Goal: Transaction & Acquisition: Book appointment/travel/reservation

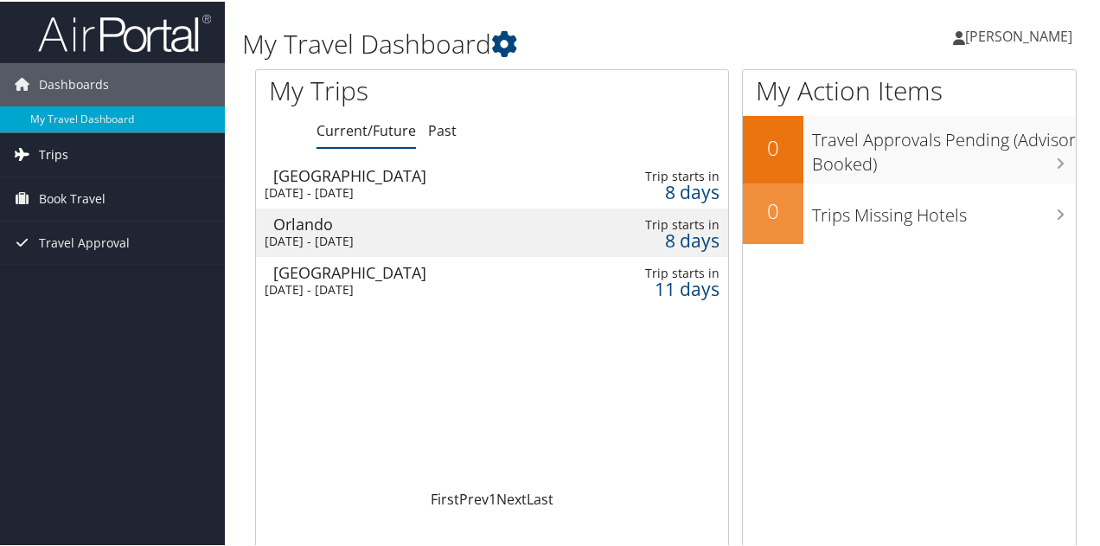
click at [55, 148] on span "Trips" at bounding box center [53, 152] width 29 height 43
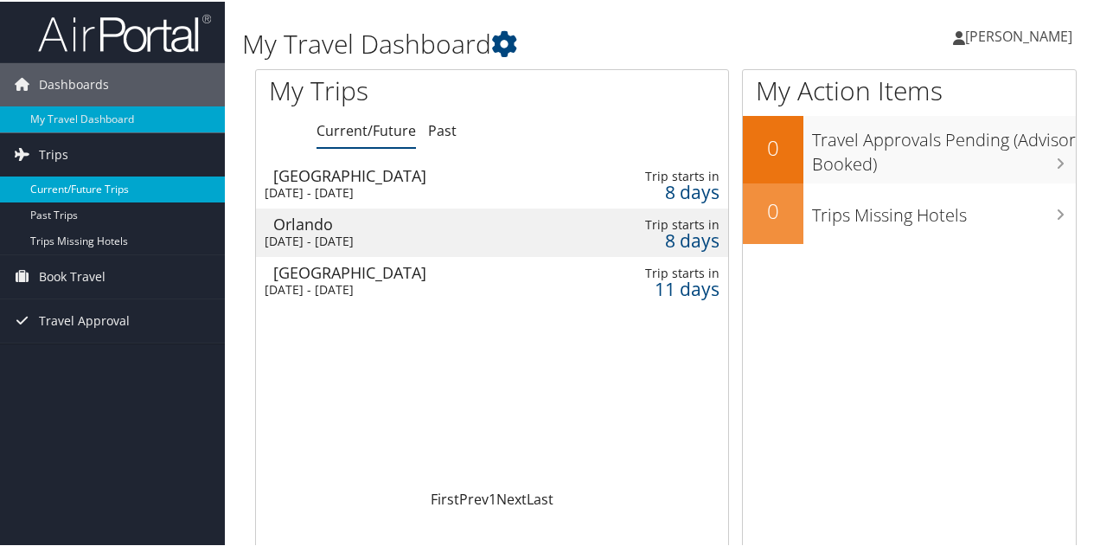
click at [143, 189] on link "Current/Future Trips" at bounding box center [112, 188] width 225 height 26
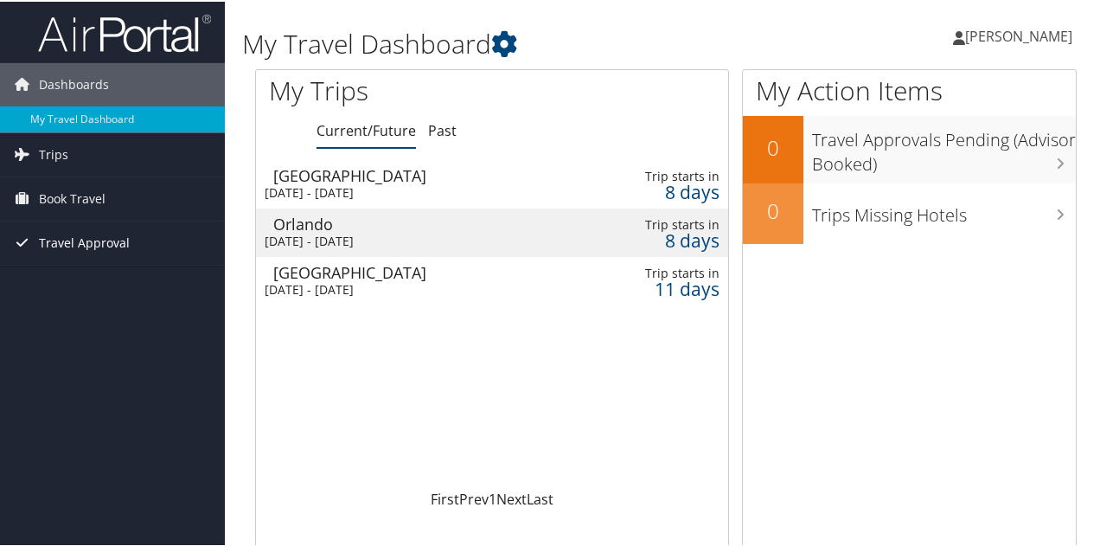
click at [94, 240] on span "Travel Approval" at bounding box center [84, 241] width 91 height 43
click at [103, 196] on span "Book Travel" at bounding box center [72, 197] width 67 height 43
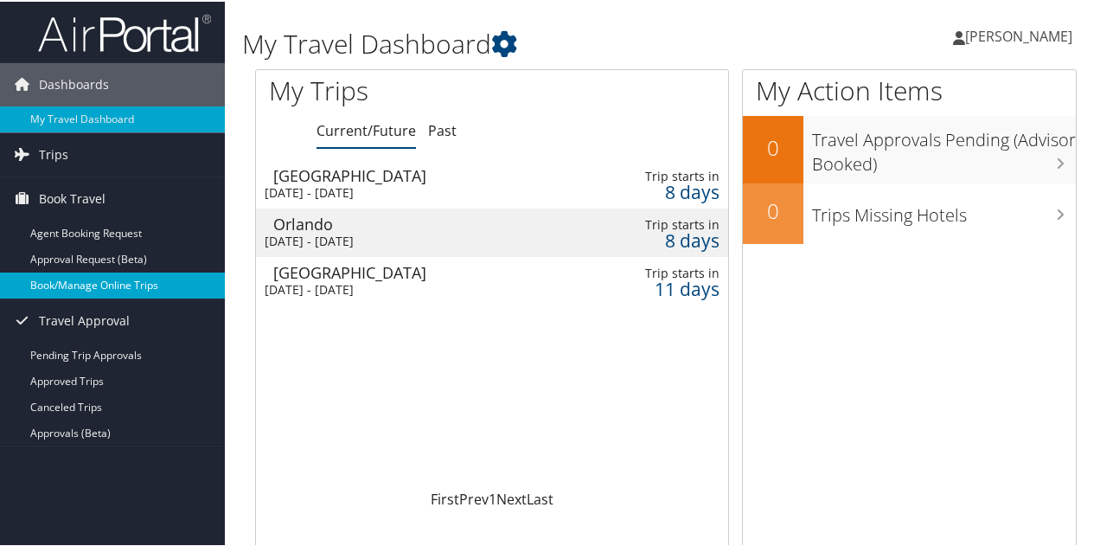
click at [94, 278] on link "Book/Manage Online Trips" at bounding box center [112, 284] width 225 height 26
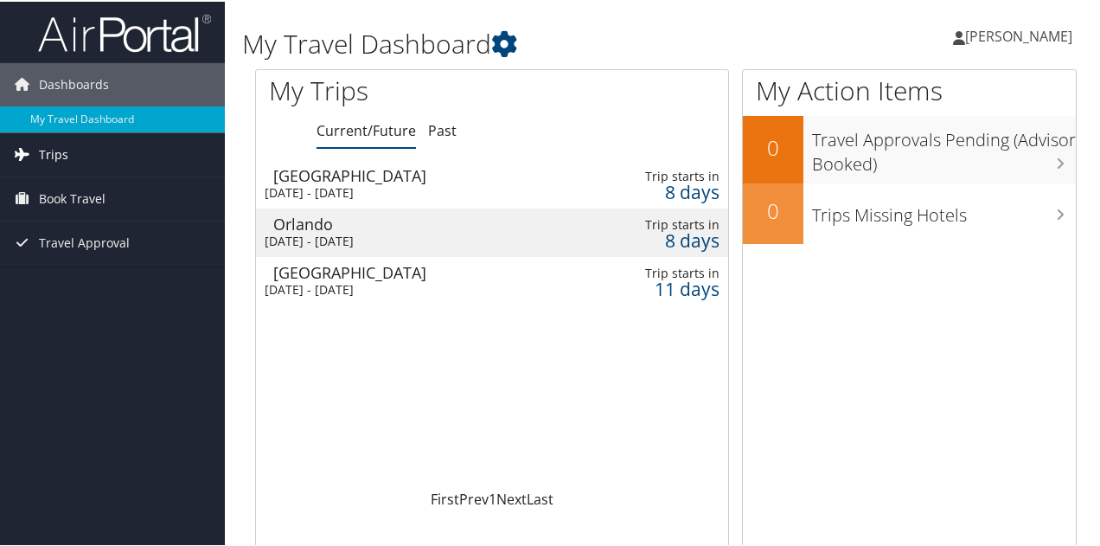
click at [73, 152] on link "Trips" at bounding box center [112, 152] width 225 height 43
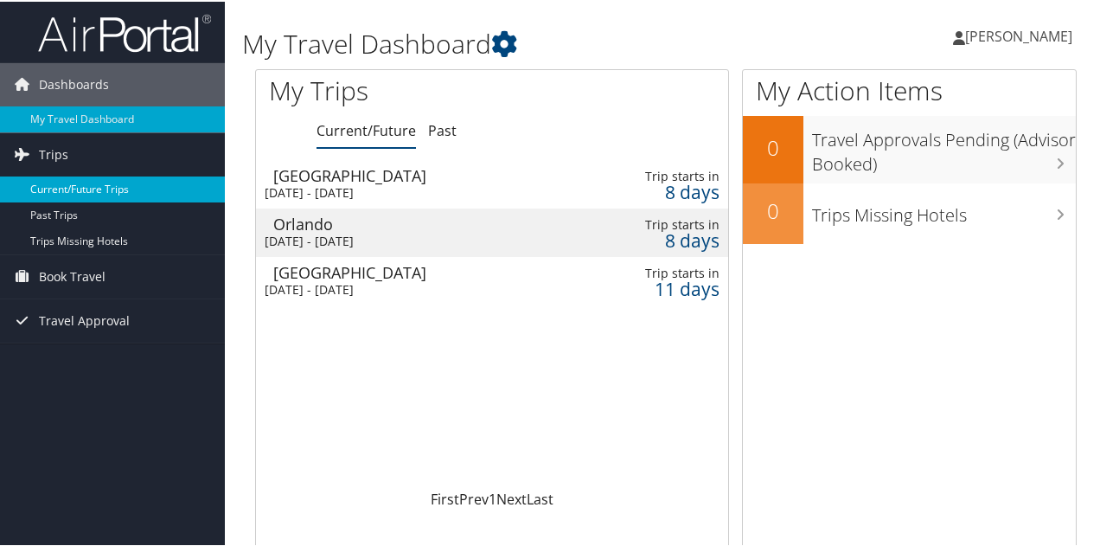
click at [119, 179] on link "Current/Future Trips" at bounding box center [112, 188] width 225 height 26
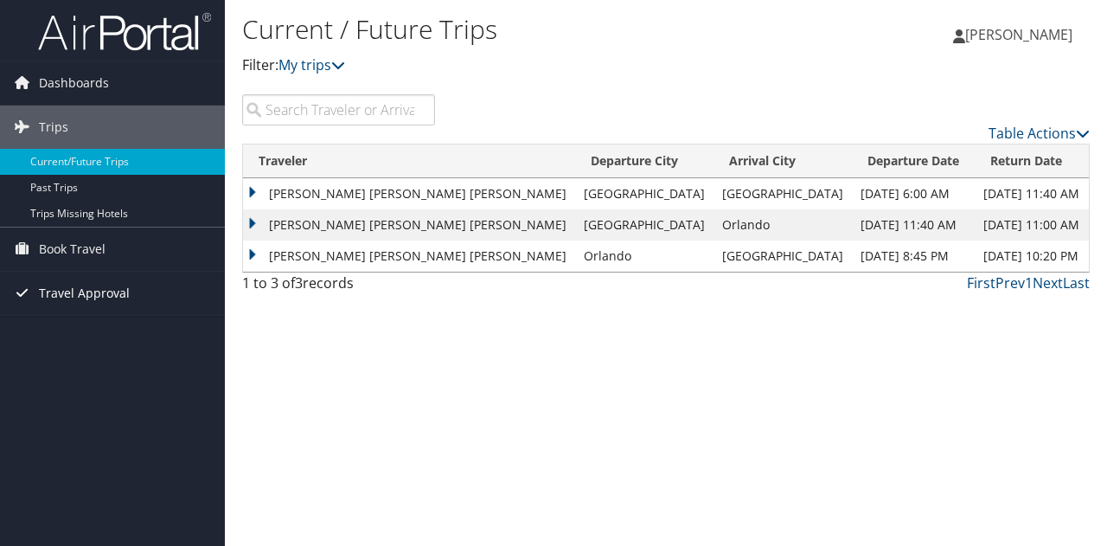
click at [125, 302] on span "Travel Approval" at bounding box center [84, 293] width 91 height 43
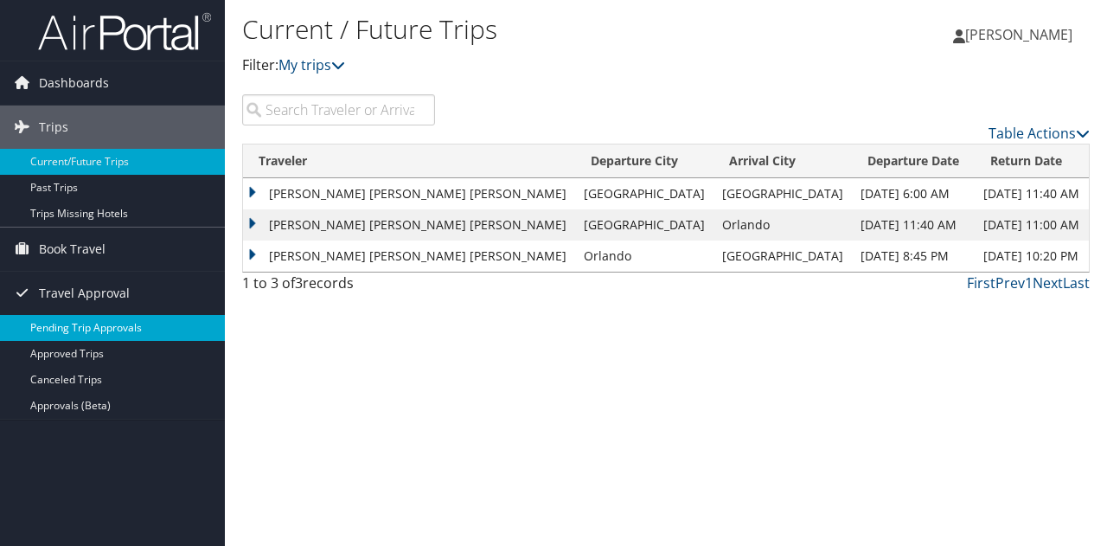
click at [129, 317] on link "Pending Trip Approvals" at bounding box center [112, 328] width 225 height 26
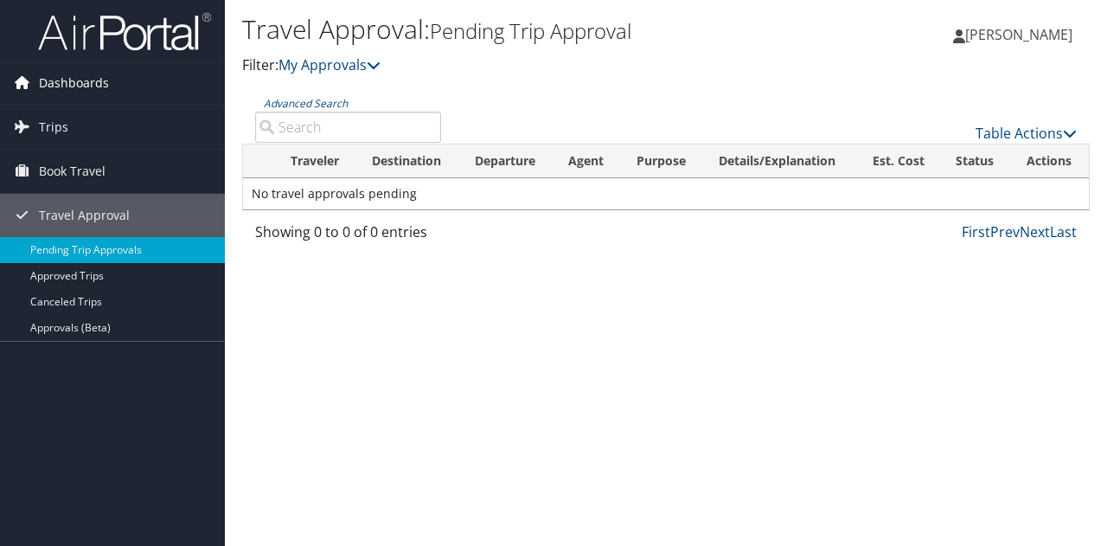
click at [87, 85] on span "Dashboards" at bounding box center [74, 82] width 70 height 43
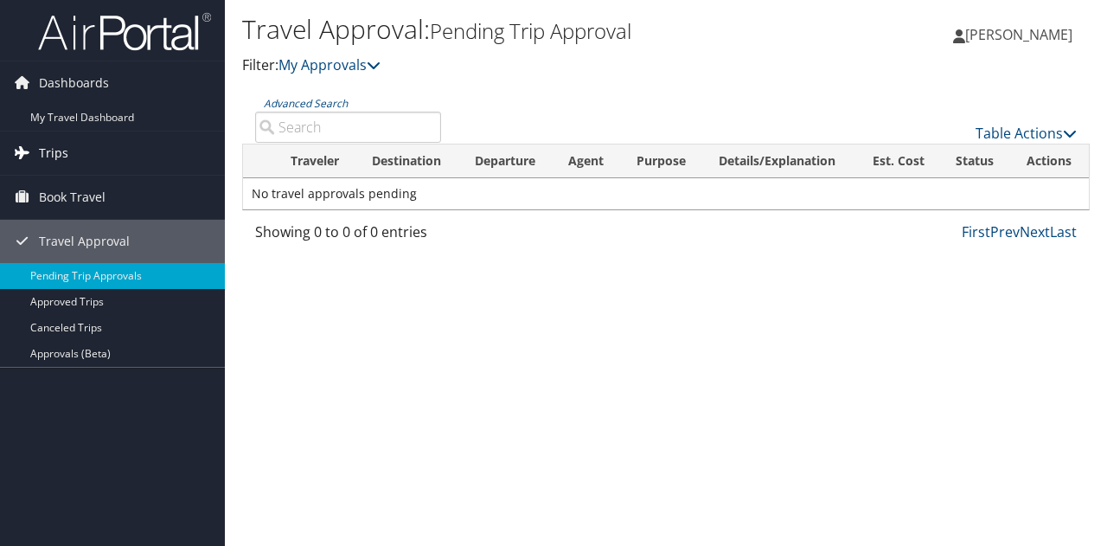
click at [79, 151] on link "Trips" at bounding box center [112, 152] width 225 height 43
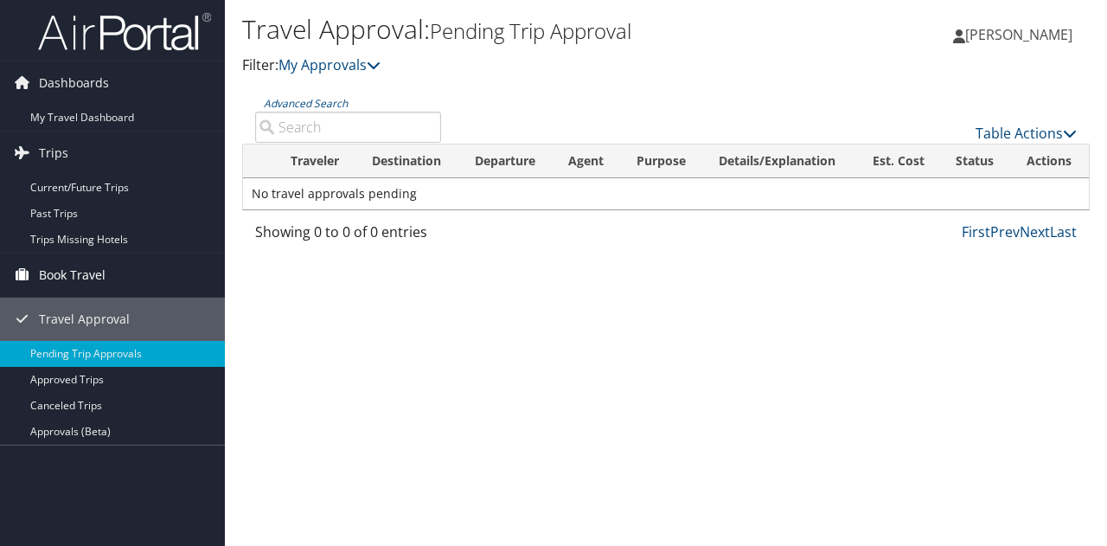
click at [65, 277] on span "Book Travel" at bounding box center [72, 274] width 67 height 43
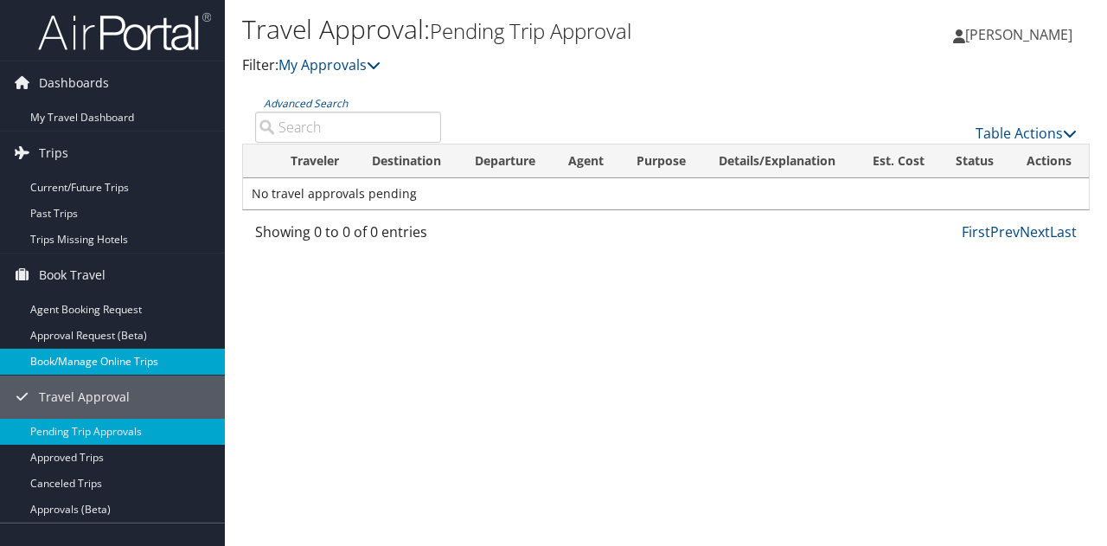
click at [85, 368] on link "Book/Manage Online Trips" at bounding box center [112, 362] width 225 height 26
